Goal: Task Accomplishment & Management: Complete application form

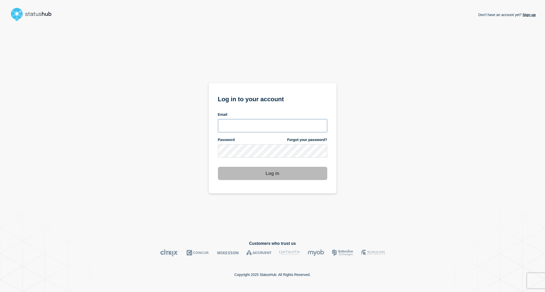
click at [262, 125] on input "email input" at bounding box center [272, 125] width 109 height 13
type input "[PERSON_NAME][EMAIL_ADDRESS][PERSON_NAME][DOMAIN_NAME]"
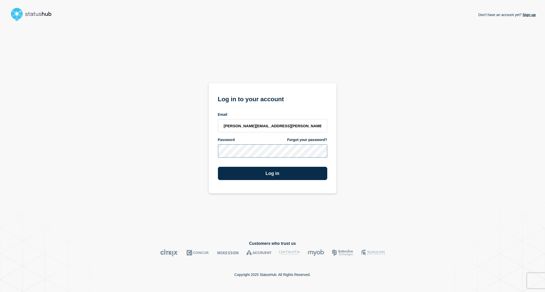
click at [218, 167] on button "Log in" at bounding box center [272, 173] width 109 height 13
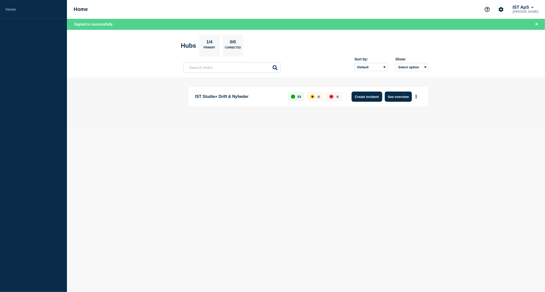
click at [363, 98] on button "Create incident" at bounding box center [366, 97] width 31 height 10
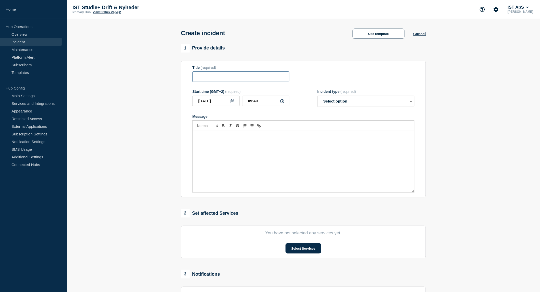
click at [225, 78] on input "Title" at bounding box center [241, 76] width 97 height 10
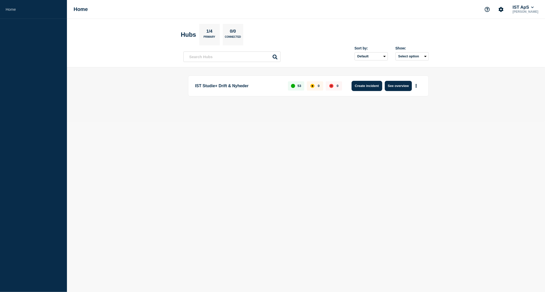
click at [365, 85] on button "Create incident" at bounding box center [366, 86] width 31 height 10
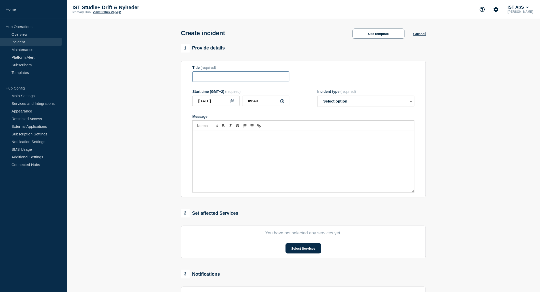
click at [262, 78] on input "Title" at bounding box center [241, 76] width 97 height 10
type input "Ikke muligt at skoleforløbsplacere elever"
click at [359, 104] on select "Select option Investigating Identified Monitoring" at bounding box center [366, 101] width 97 height 11
select select "investigating"
click at [318, 97] on select "Select option Investigating Identified Monitoring" at bounding box center [366, 101] width 97 height 11
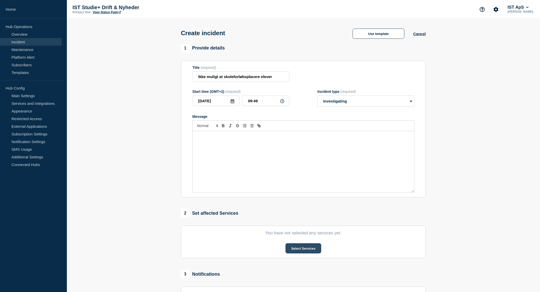
click at [309, 252] on button "Select Services" at bounding box center [303, 249] width 35 height 10
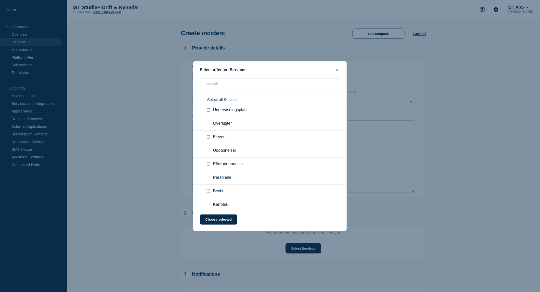
scroll to position [127, 0]
click at [209, 147] on input "Uddannelser checkbox" at bounding box center [208, 148] width 3 height 3
checkbox input "true"
click at [209, 147] on input "Uddannelser checkbox" at bounding box center [208, 148] width 3 height 3
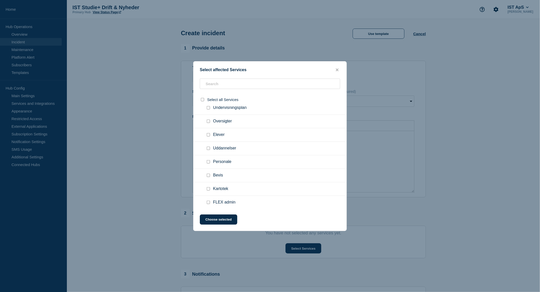
checkbox input "true"
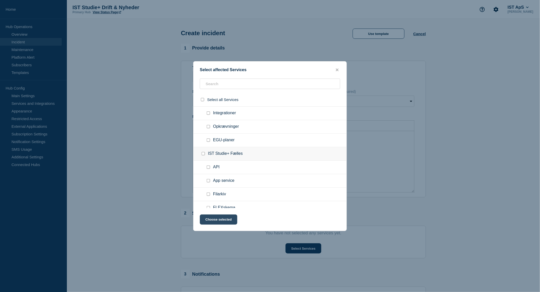
click at [213, 220] on button "Choose selected" at bounding box center [219, 220] width 38 height 10
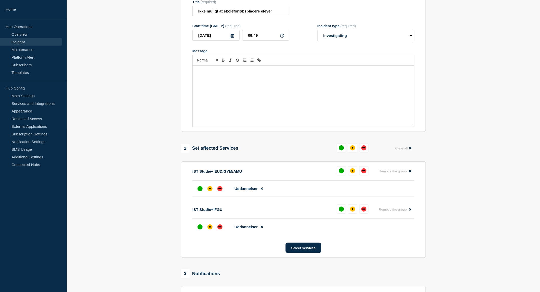
scroll to position [77, 0]
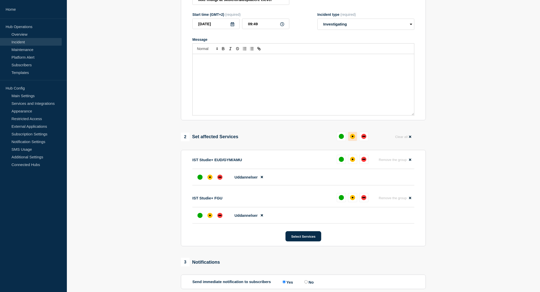
click at [351, 140] on button at bounding box center [352, 136] width 9 height 9
click at [348, 71] on div "Message" at bounding box center [304, 84] width 222 height 61
click at [223, 65] on div "Der er pt" at bounding box center [304, 84] width 222 height 61
drag, startPoint x: 219, startPoint y: 58, endPoint x: 195, endPoint y: 58, distance: 23.2
click at [195, 58] on div "Der er pt" at bounding box center [304, 84] width 222 height 61
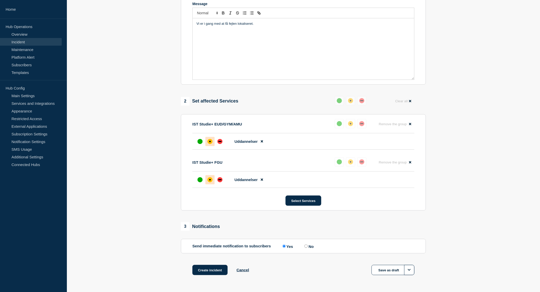
scroll to position [131, 0]
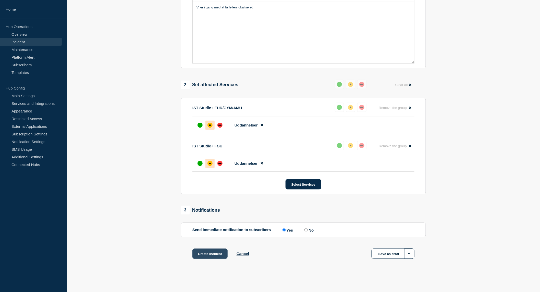
click at [208, 256] on button "Create incident" at bounding box center [210, 254] width 35 height 10
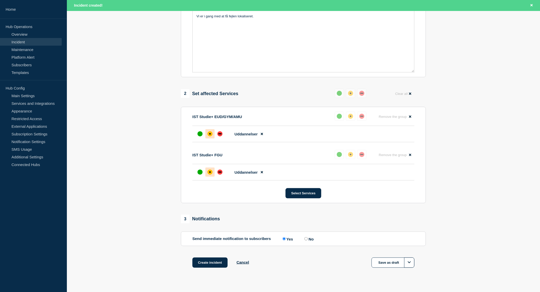
scroll to position [142, 0]
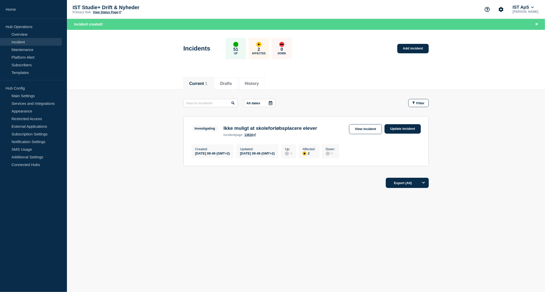
click at [252, 137] on link "13616" at bounding box center [249, 135] width 11 height 4
